Goal: Check status

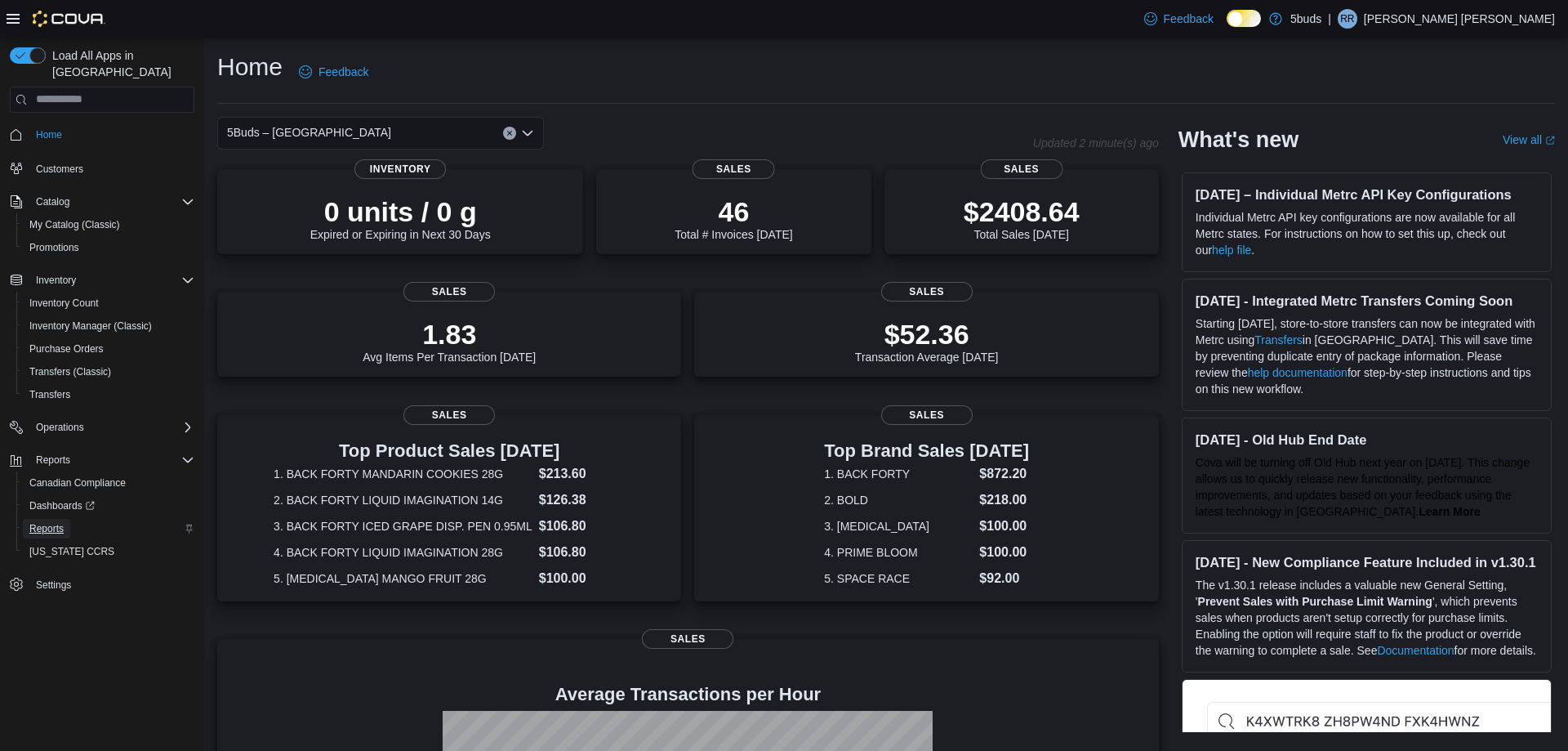
click at [41, 522] on span "Reports" at bounding box center [46, 528] width 34 height 13
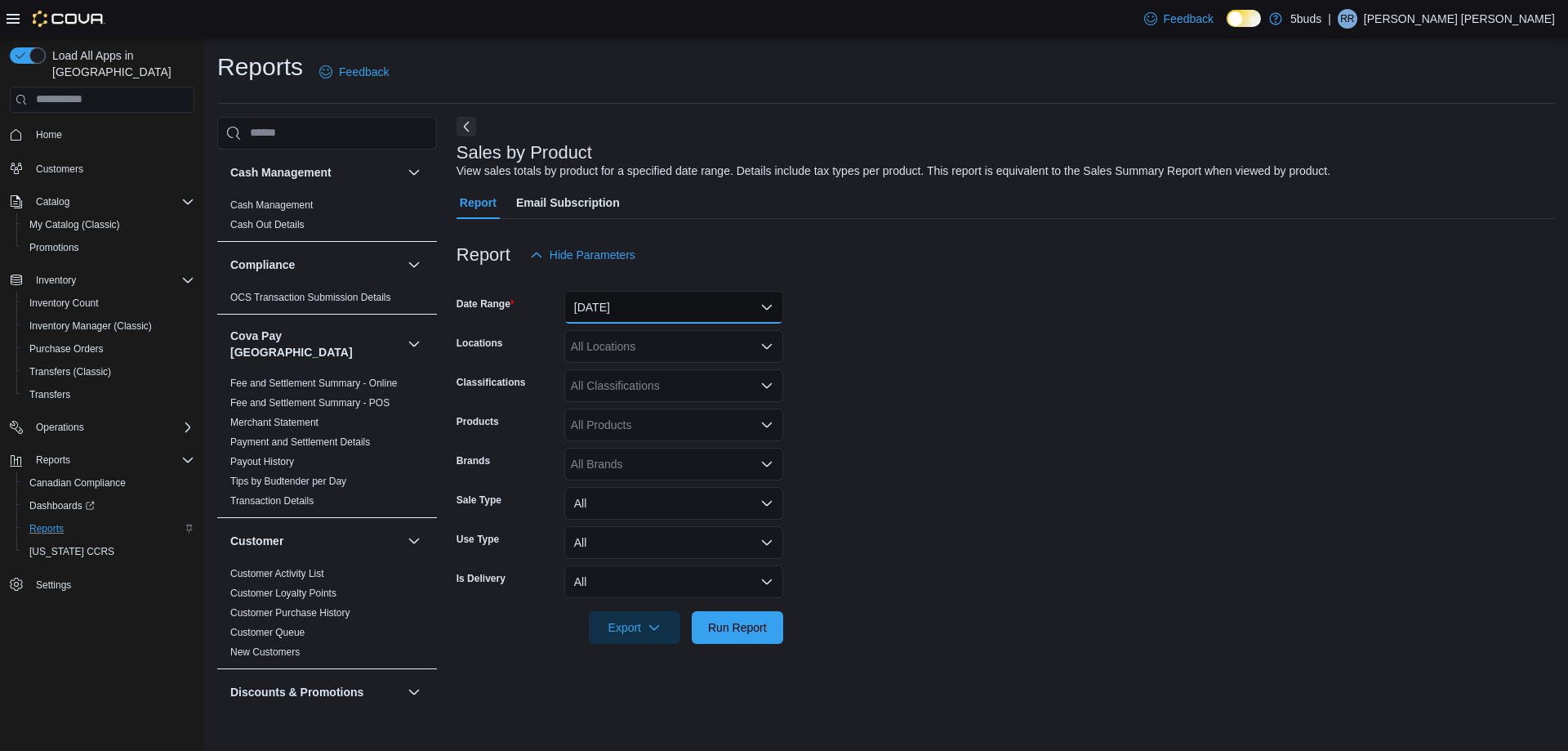
click at [772, 308] on button "[DATE]" at bounding box center [674, 307] width 219 height 33
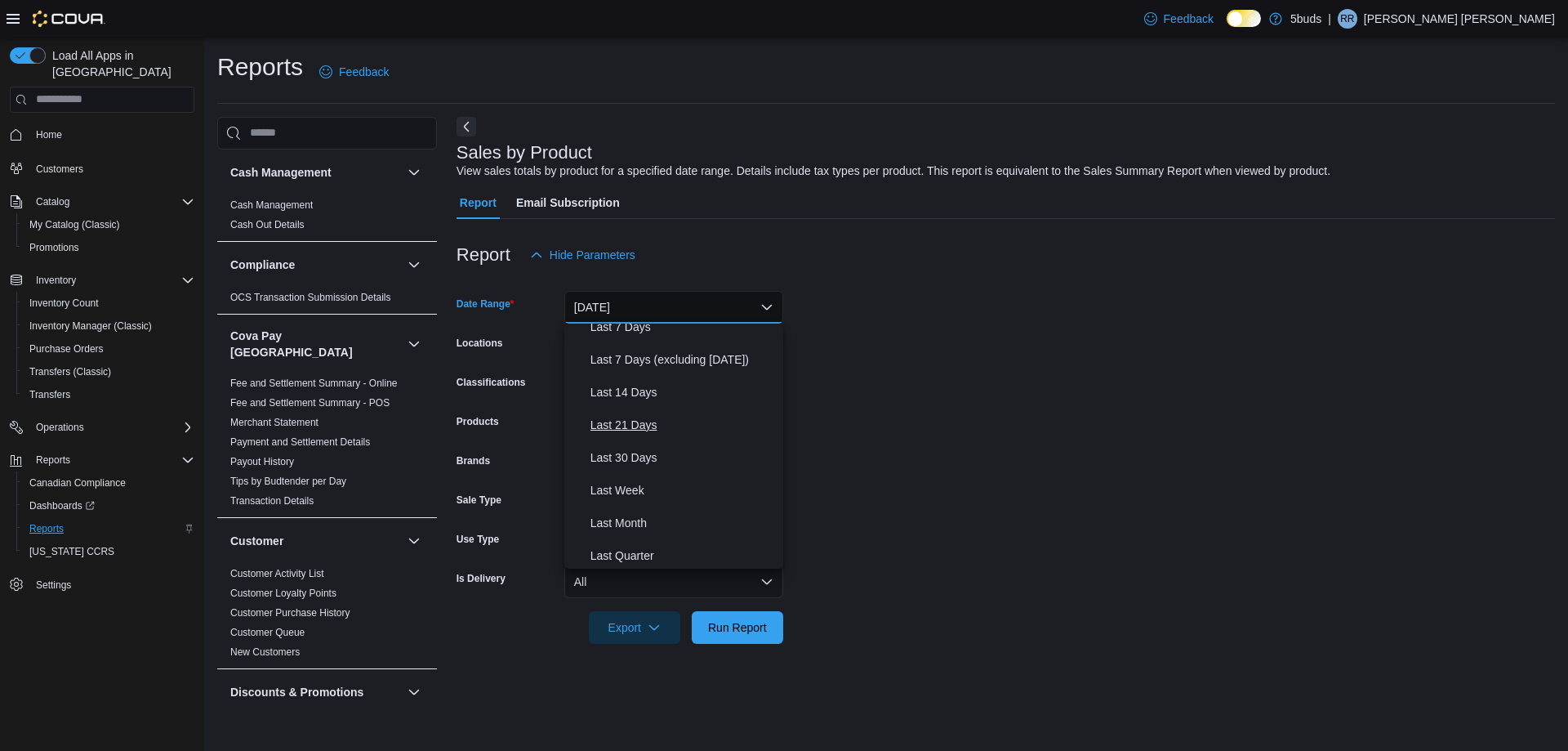
scroll to position [245, 0]
click at [631, 484] on span "Month To Date" at bounding box center [683, 486] width 186 height 20
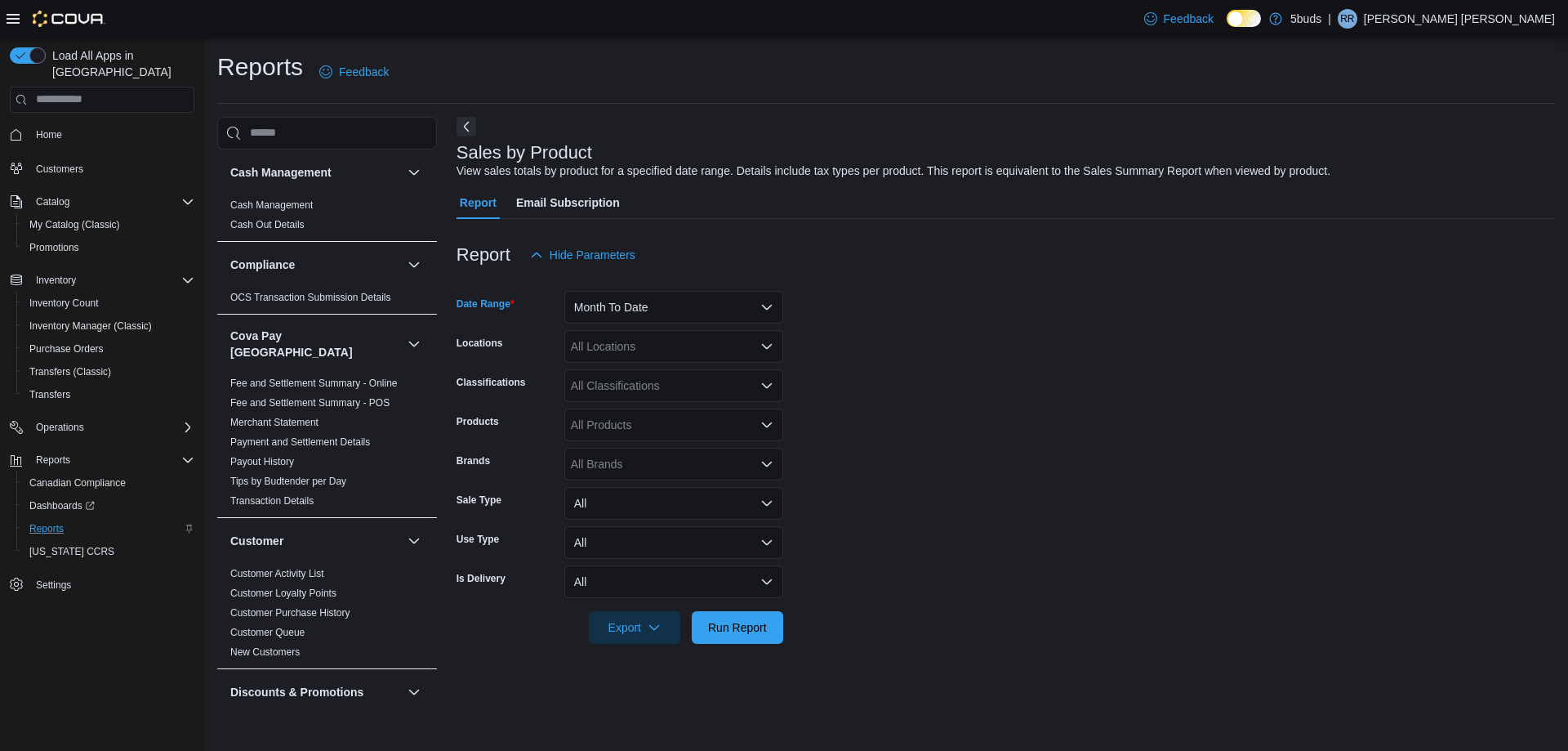
click at [764, 345] on icon "Open list of options" at bounding box center [766, 346] width 9 height 5
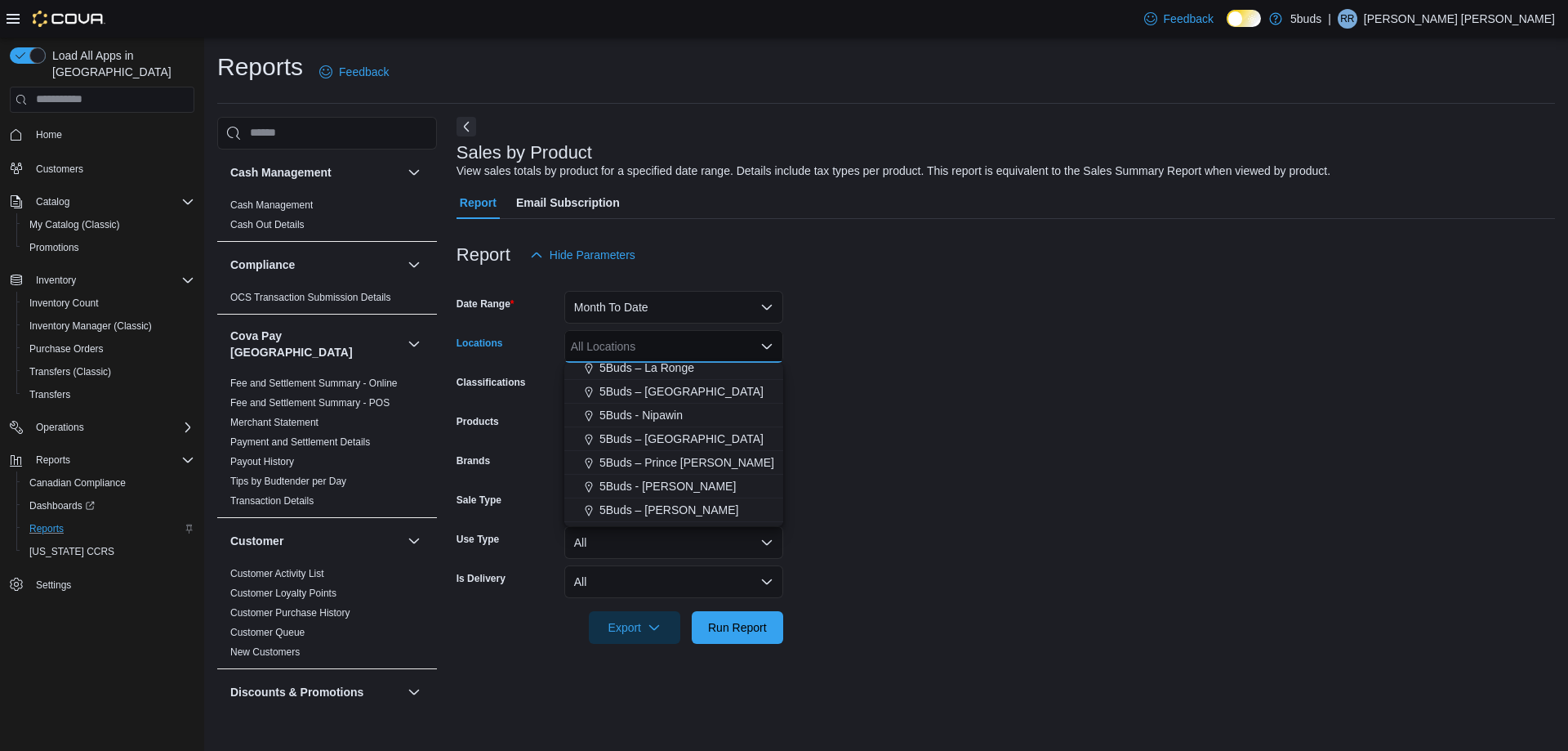
scroll to position [65, 0]
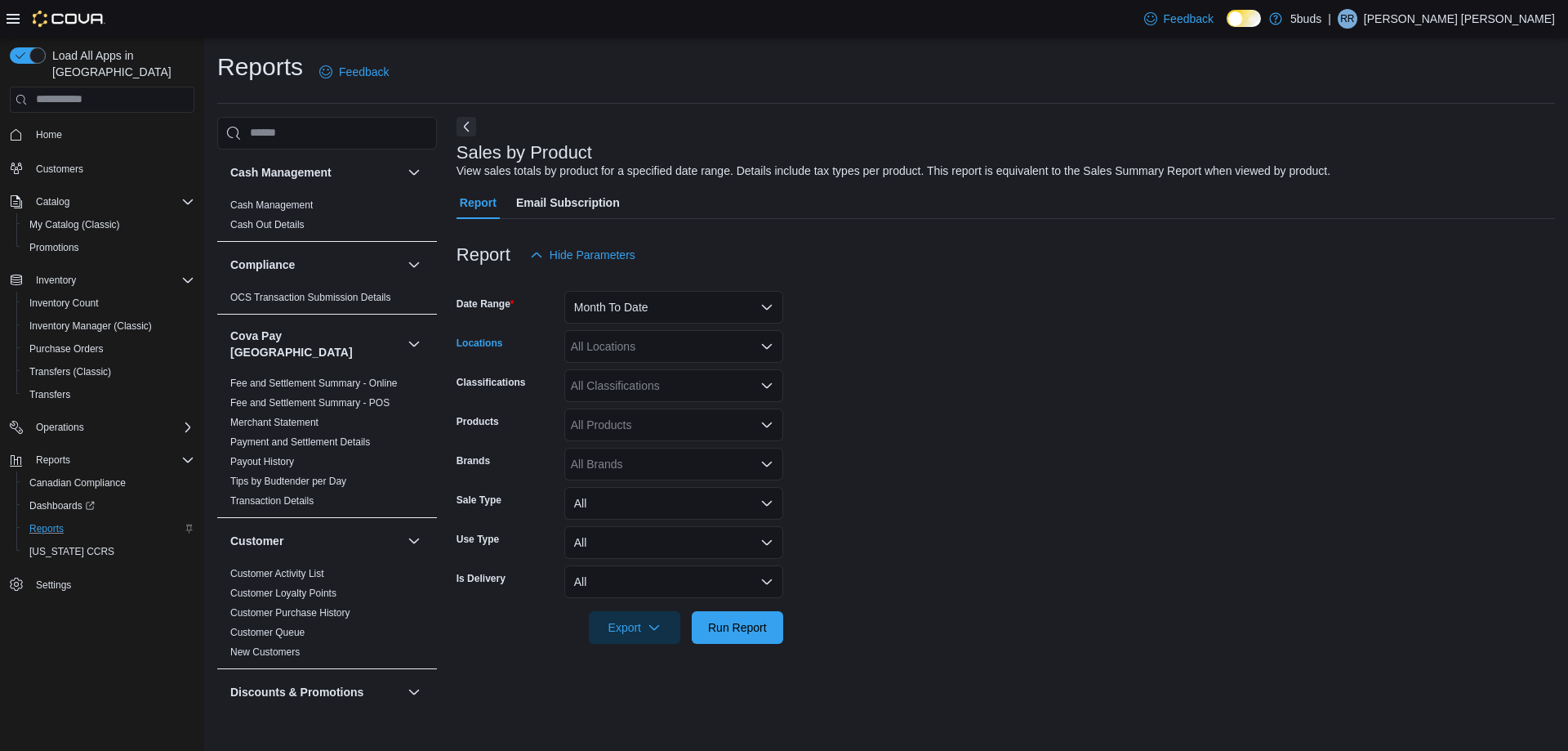
click at [764, 346] on icon "Open list of options" at bounding box center [766, 346] width 9 height 5
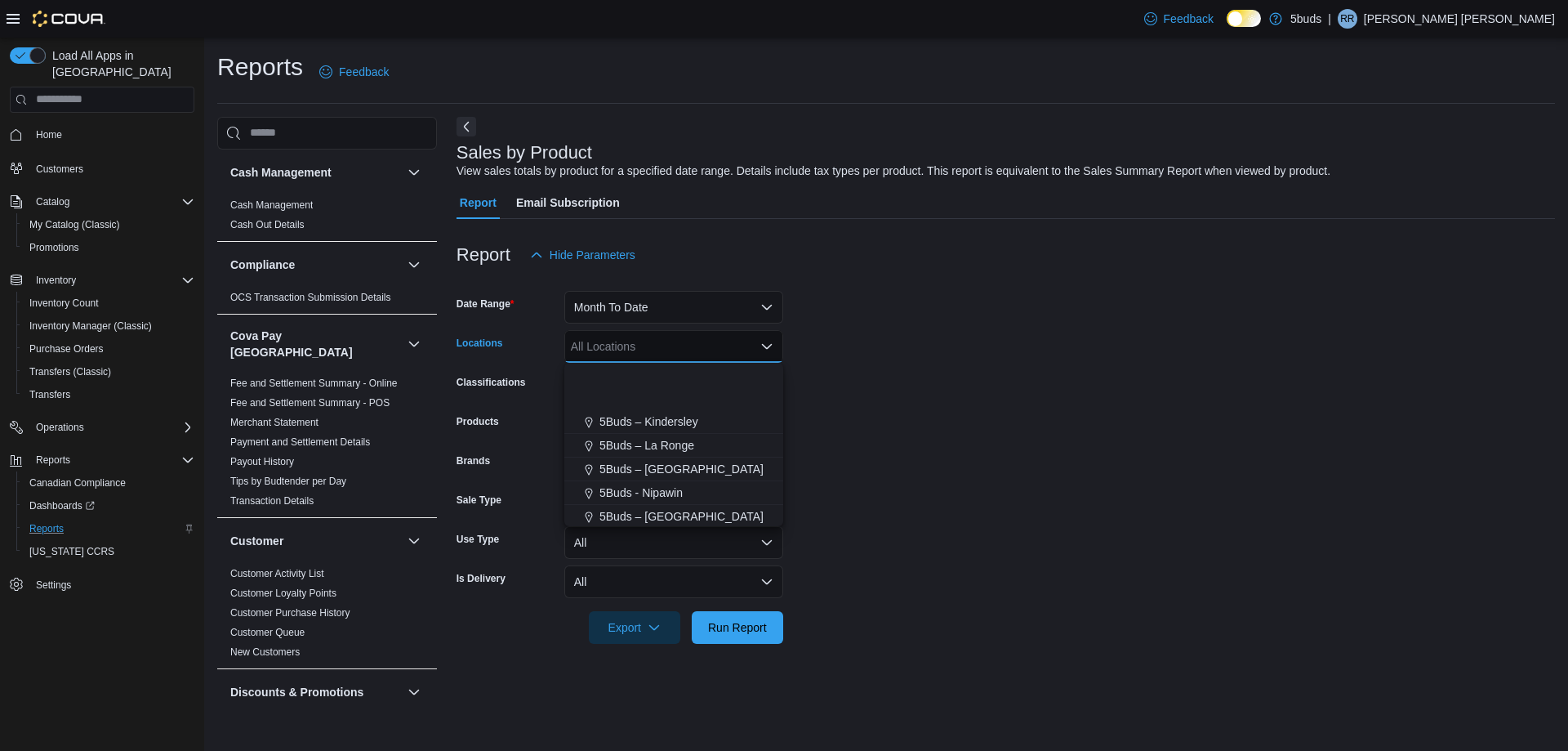
scroll to position [121, 0]
click at [668, 510] on span "5Buds – [GEOGRAPHIC_DATA]" at bounding box center [681, 513] width 164 height 16
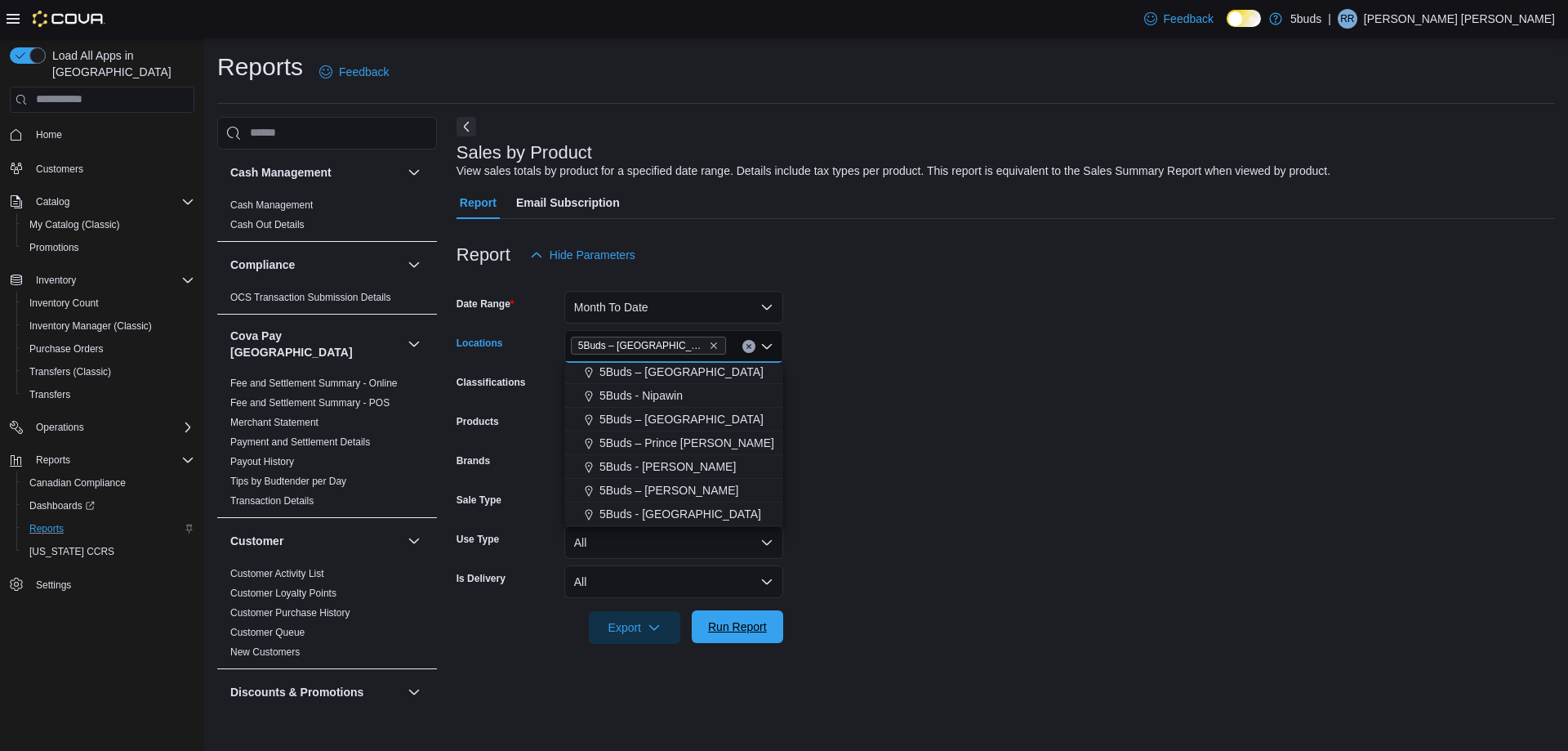
scroll to position [97, 0]
click at [755, 632] on span "Run Report" at bounding box center [737, 626] width 58 height 16
